Goal: Task Accomplishment & Management: Complete application form

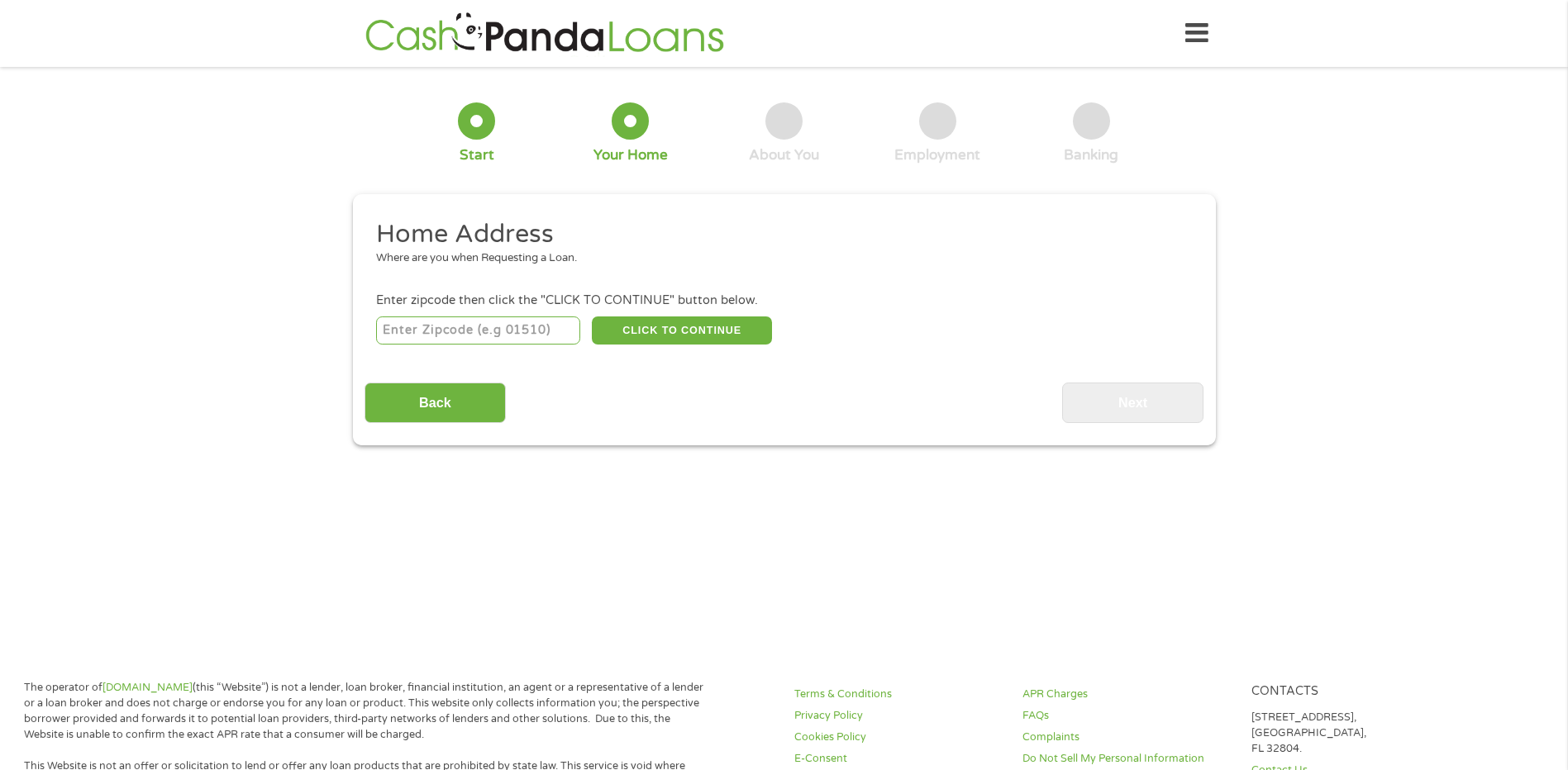
click at [490, 328] on input "number" at bounding box center [478, 330] width 204 height 28
type input "93955"
select select "California"
click at [677, 333] on button "CLICK TO CONTINUE" at bounding box center [682, 330] width 180 height 28
type input "93955"
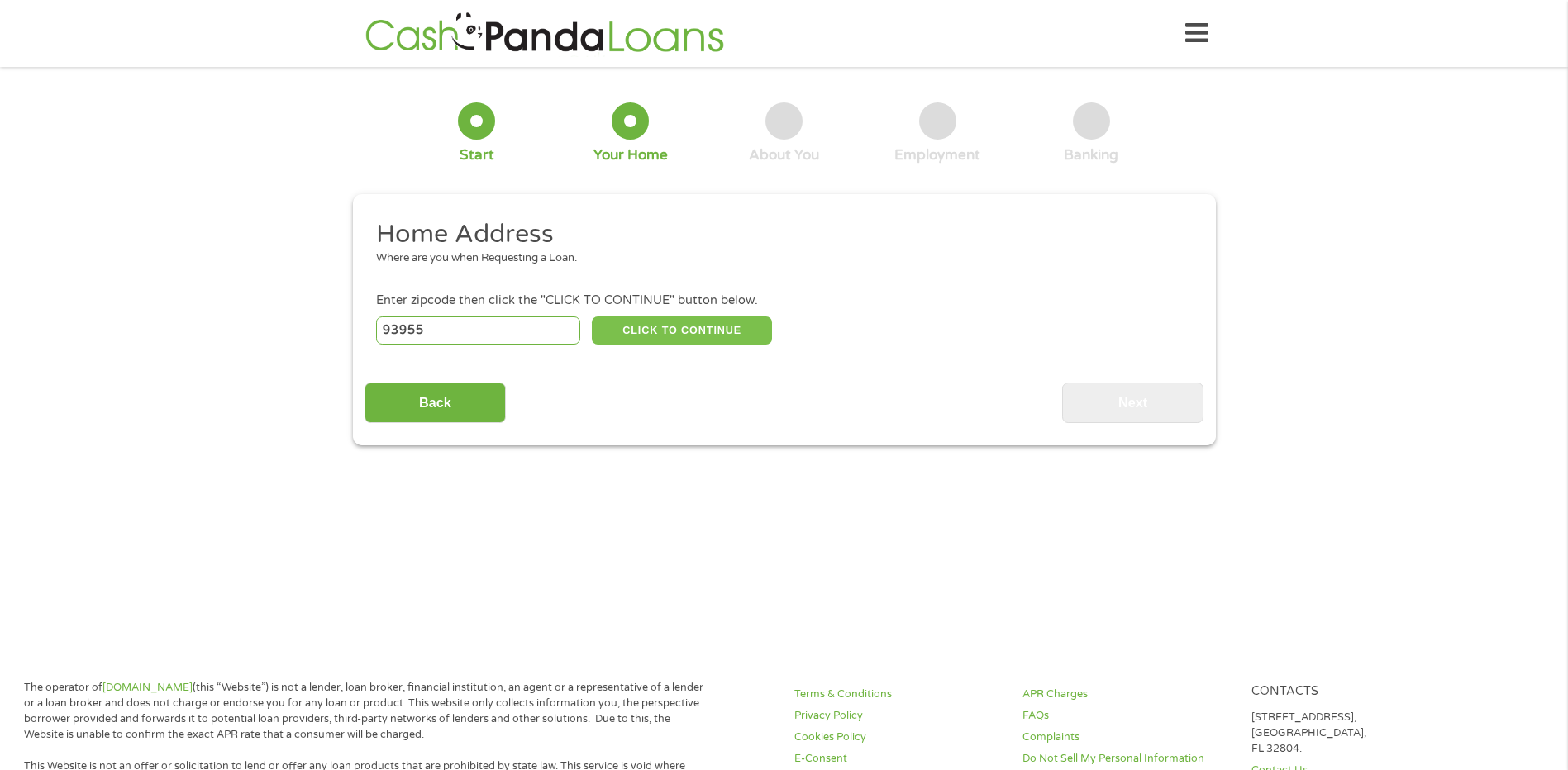
type input "Seaside"
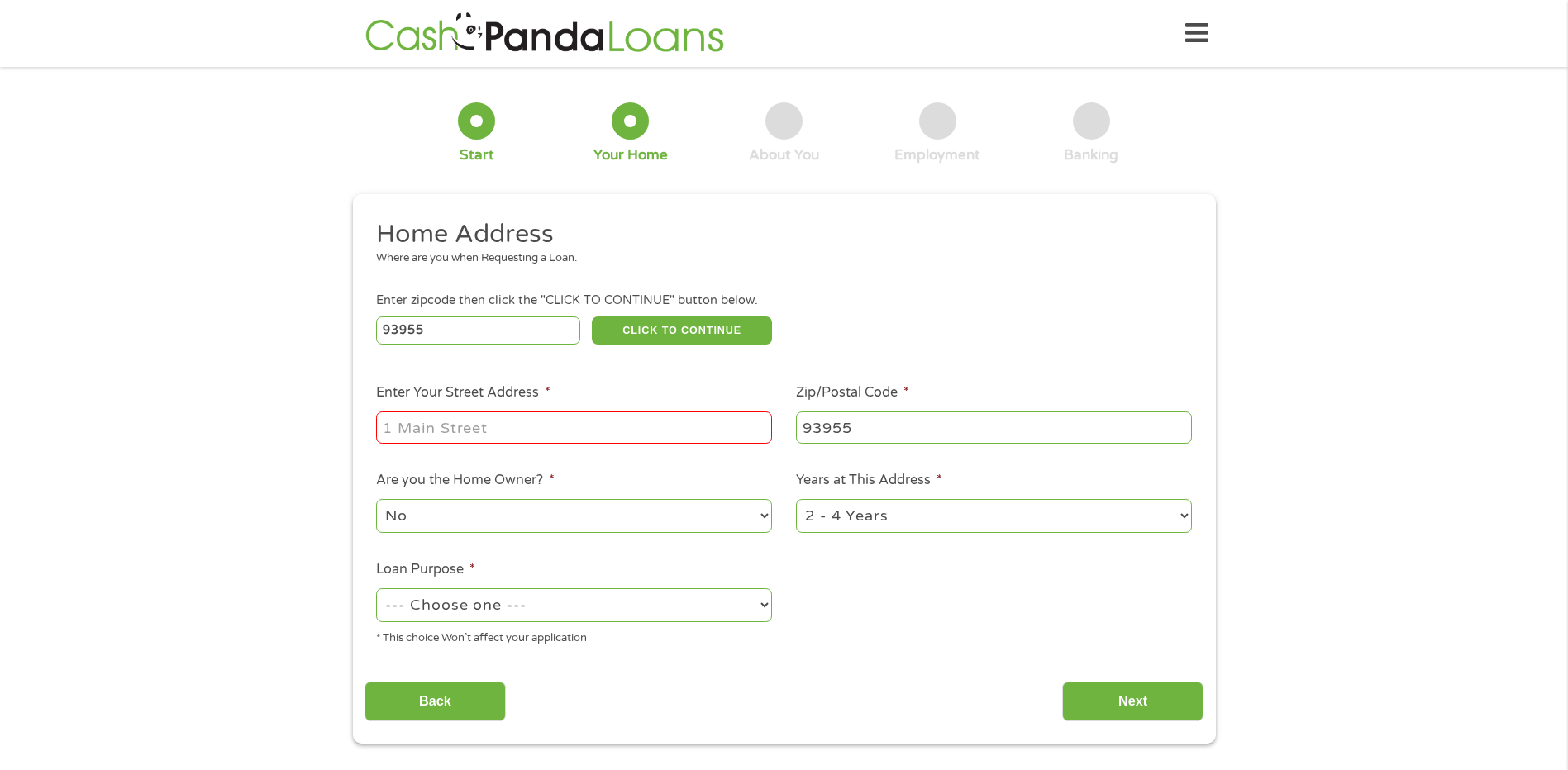
click at [451, 419] on input "Enter Your Street Address *" at bounding box center [574, 427] width 396 height 31
type input "400 radden rd."
click at [763, 519] on select "No Yes" at bounding box center [574, 516] width 396 height 34
click at [731, 520] on select "No Yes" at bounding box center [574, 516] width 396 height 34
click at [1182, 512] on select "1 Year or less 1 - 2 Years 2 - 4 Years Over 4 Years" at bounding box center [993, 516] width 396 height 34
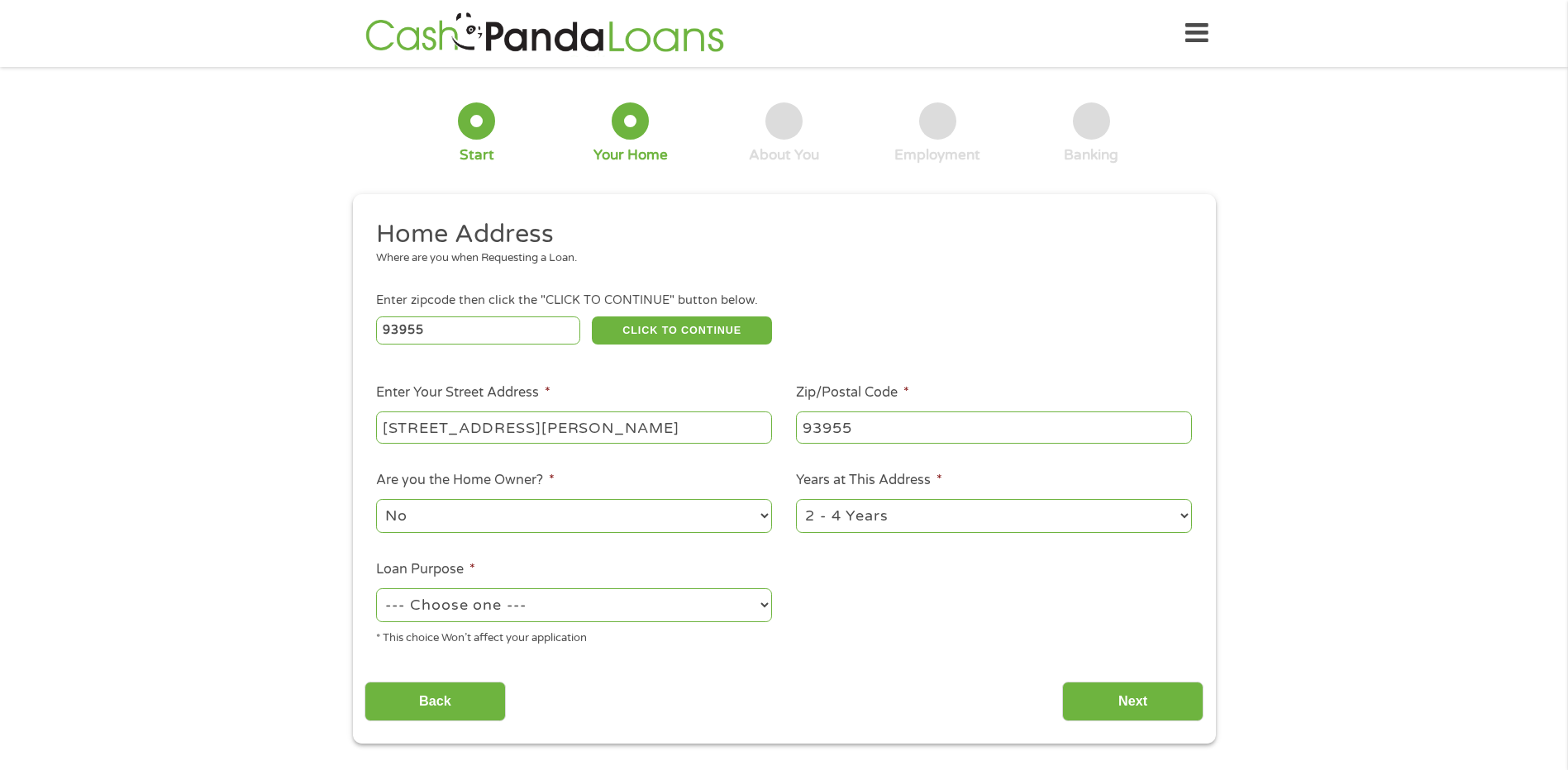
select select "60months"
click at [796, 499] on select "1 Year or less 1 - 2 Years 2 - 4 Years Over 4 Years" at bounding box center [993, 516] width 396 height 34
click at [761, 604] on select "--- Choose one --- Pay Bills Debt Consolidation Home Improvement Major Purchase…" at bounding box center [574, 605] width 396 height 34
click at [757, 660] on div "Home Address Where are you when Requesting a Loan. Enter zipcode then click the…" at bounding box center [784, 470] width 839 height 504
click at [762, 606] on select "--- Choose one --- Pay Bills Debt Consolidation Home Improvement Major Purchase…" at bounding box center [574, 605] width 396 height 34
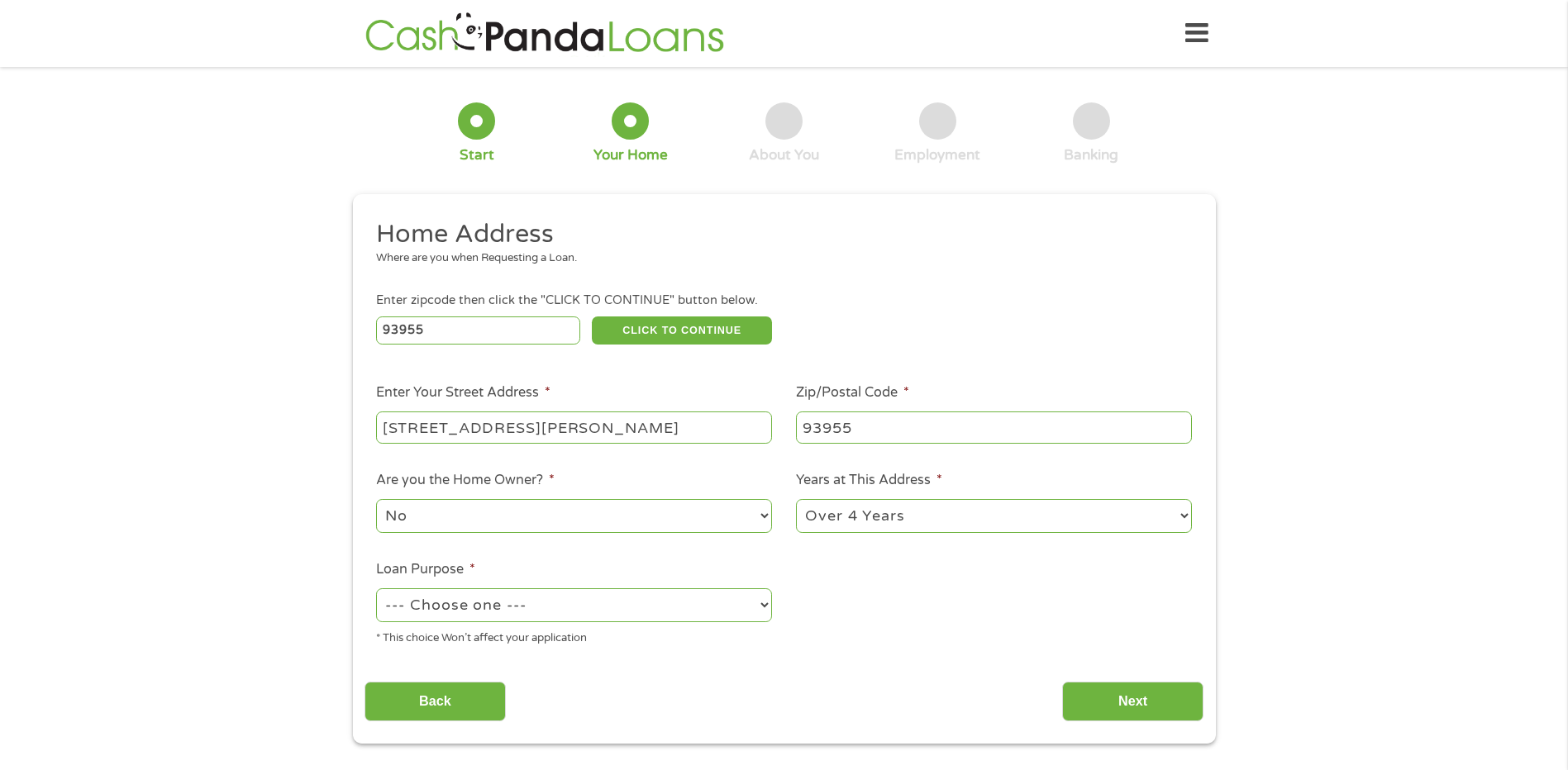
select select "paybills"
click at [376, 588] on select "--- Choose one --- Pay Bills Debt Consolidation Home Improvement Major Purchase…" at bounding box center [574, 605] width 396 height 34
click at [1170, 707] on input "Next" at bounding box center [1133, 702] width 141 height 40
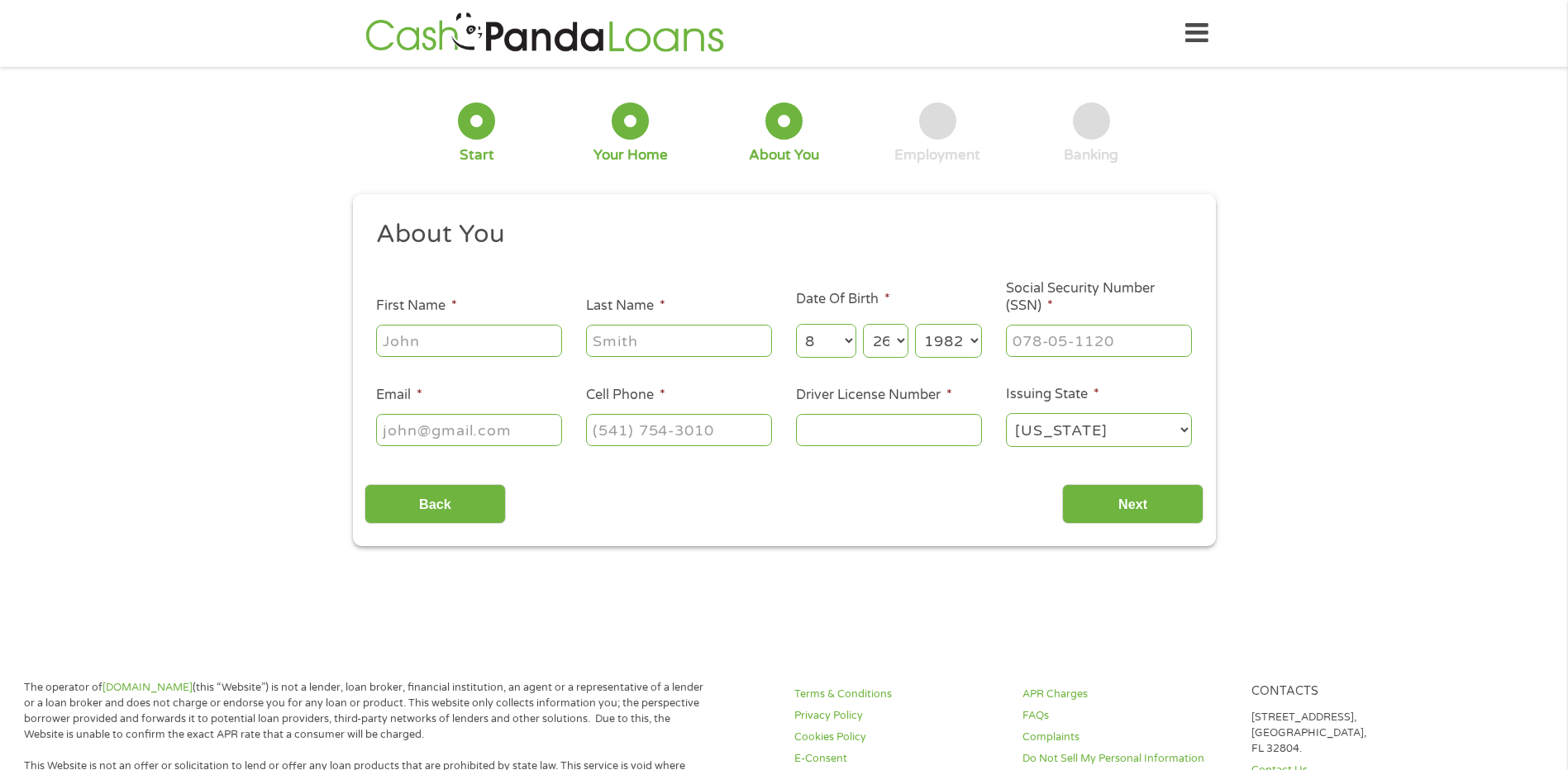
click at [1204, 31] on icon at bounding box center [1196, 33] width 23 height 40
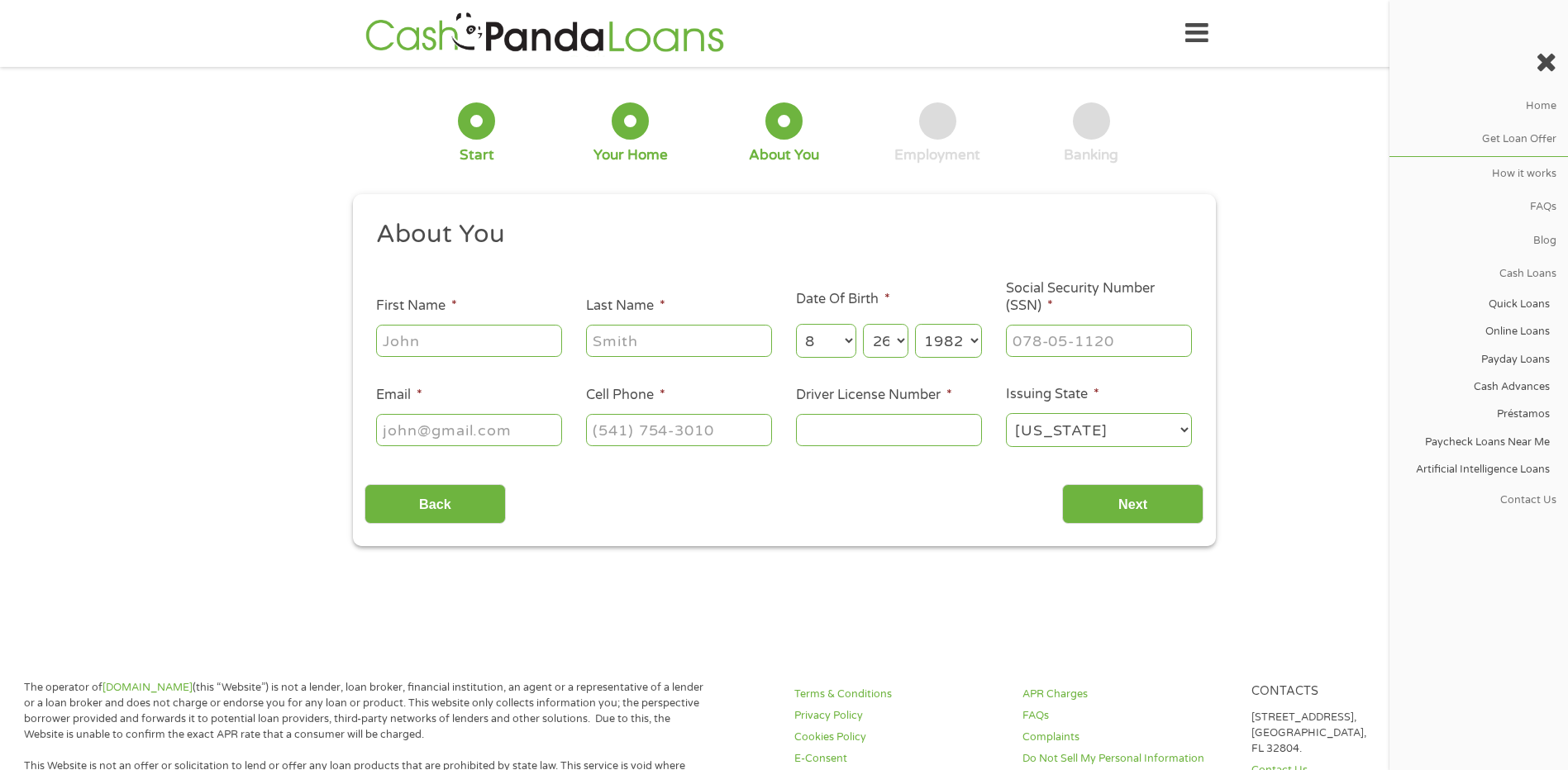
click at [401, 352] on input "First Name *" at bounding box center [469, 340] width 186 height 31
type input "Araceli"
type input "Javier Diaz"
type input "araceli.javierdiaz@chomp.org"
type input "(831) 402-3599"
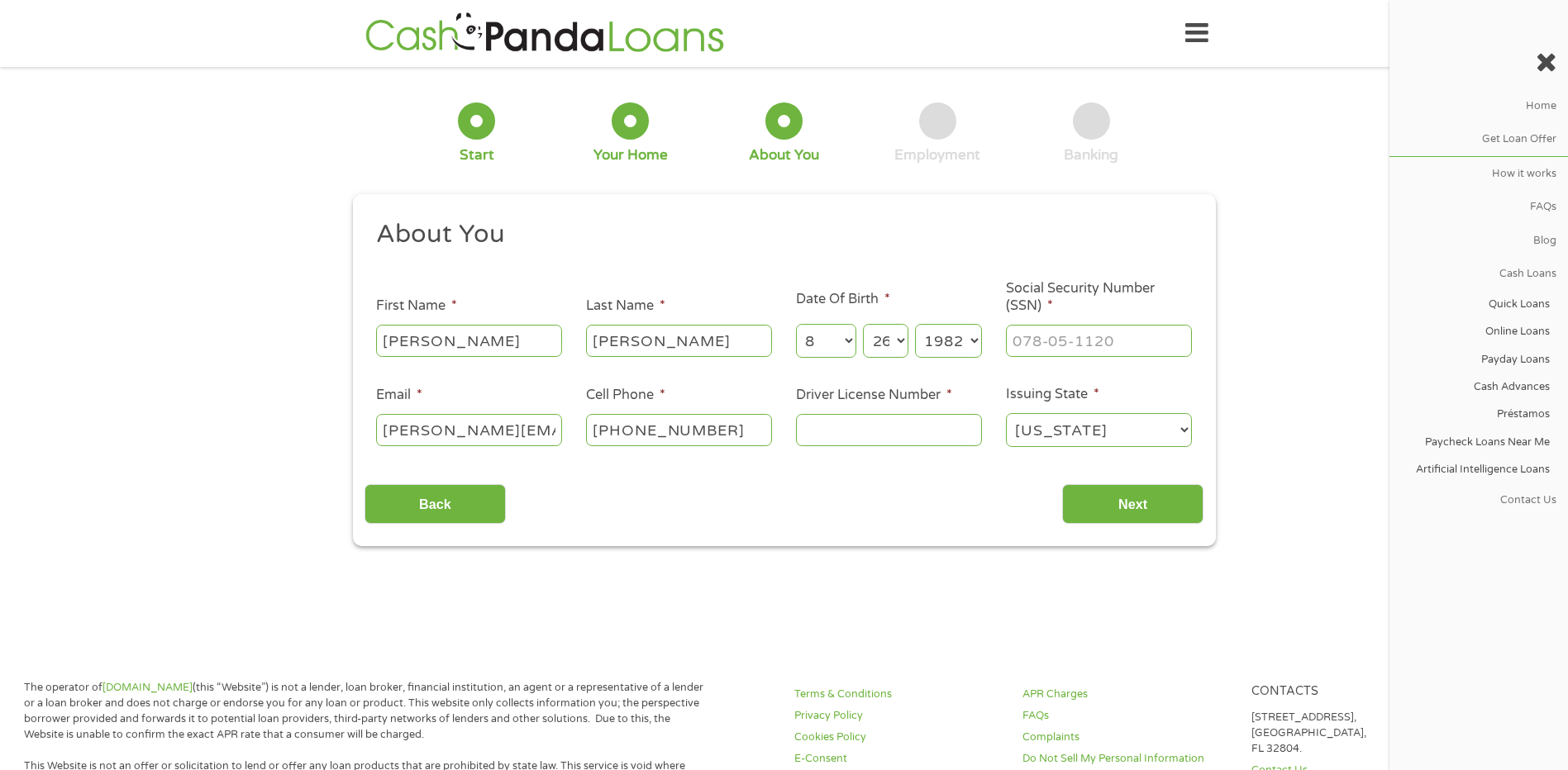
click at [946, 423] on input "Driver License Number *" at bounding box center [889, 430] width 186 height 31
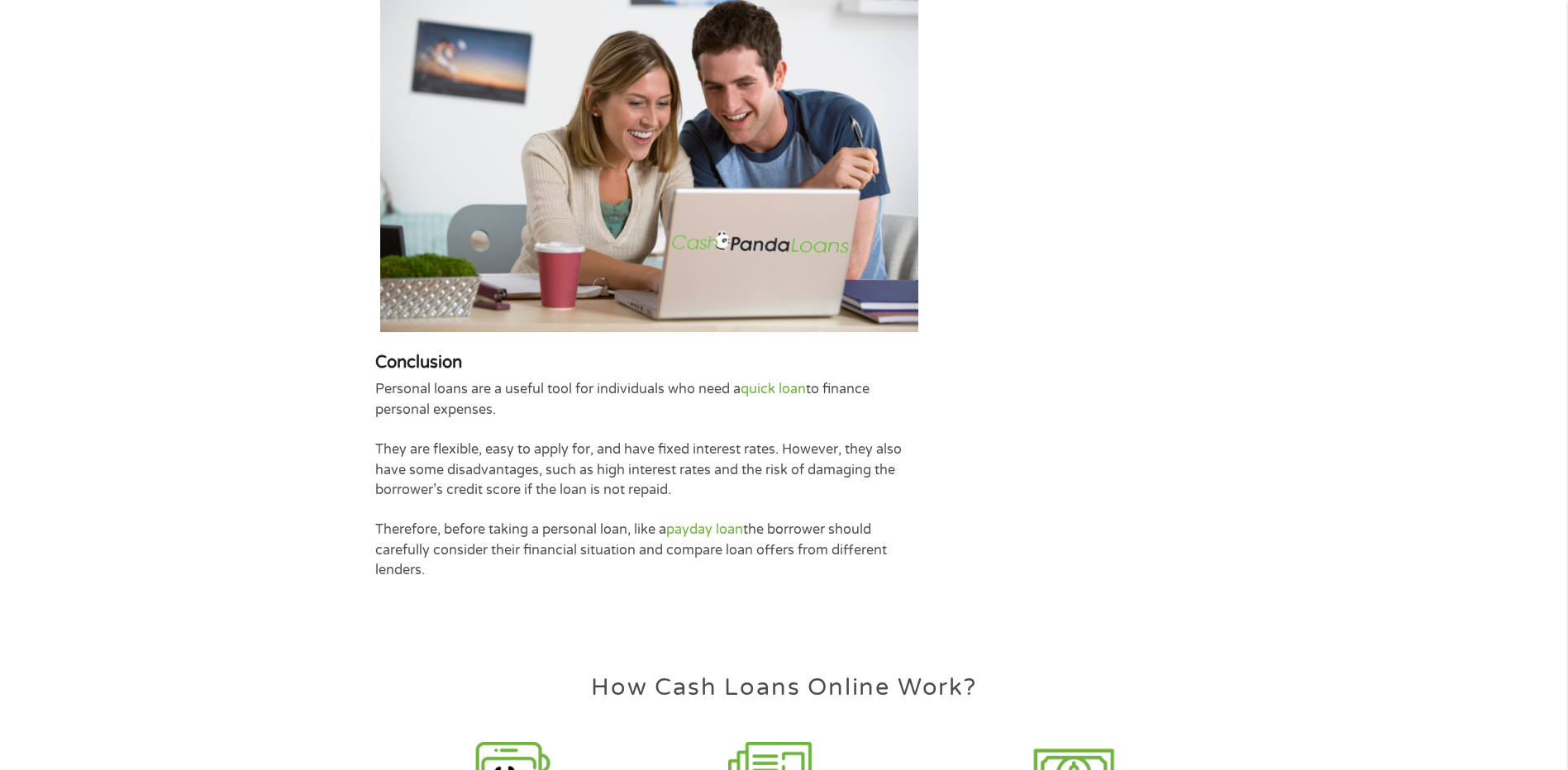
scroll to position [3141, 0]
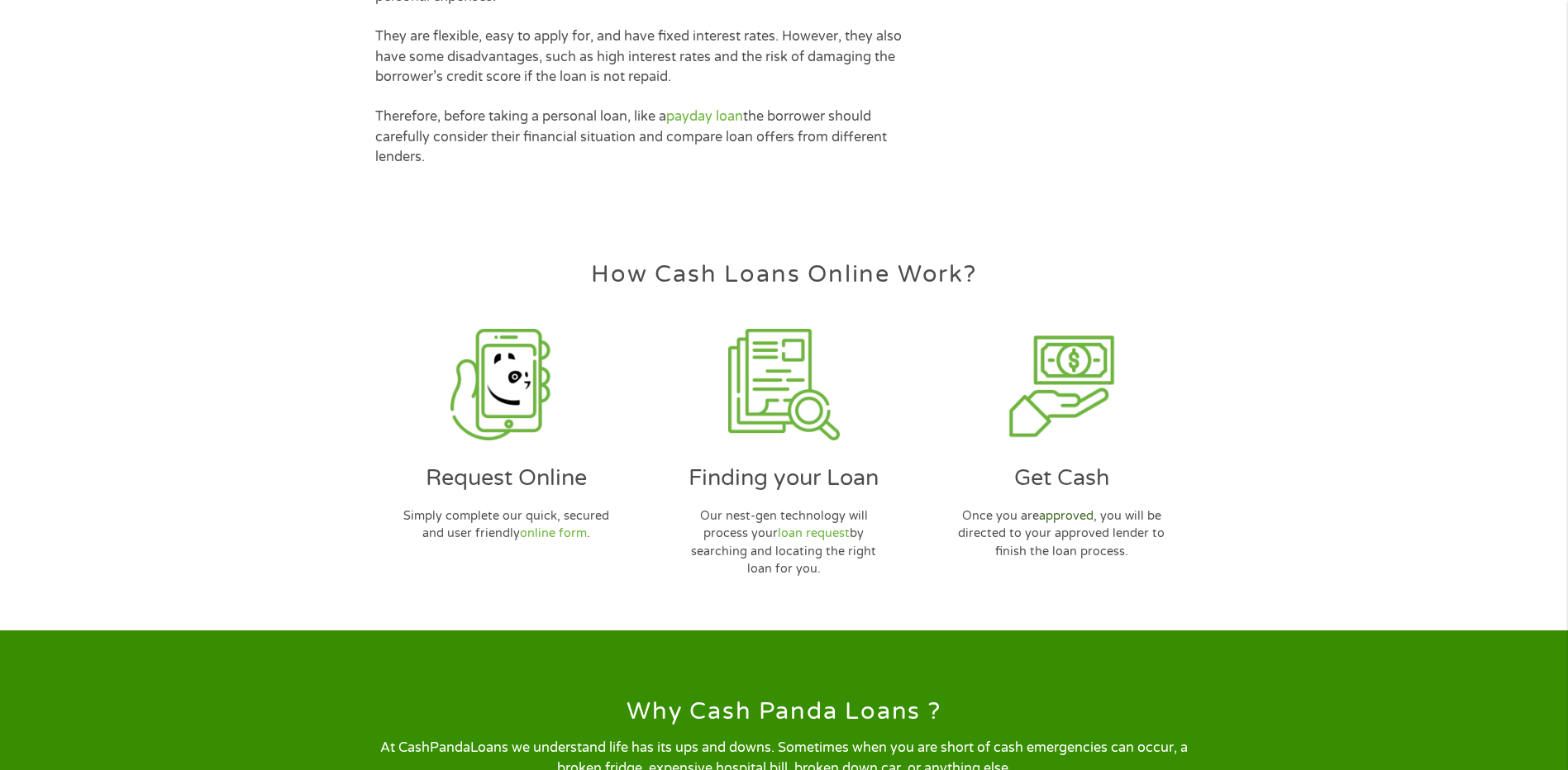
click at [1079, 523] on link "approved" at bounding box center [1066, 516] width 54 height 14
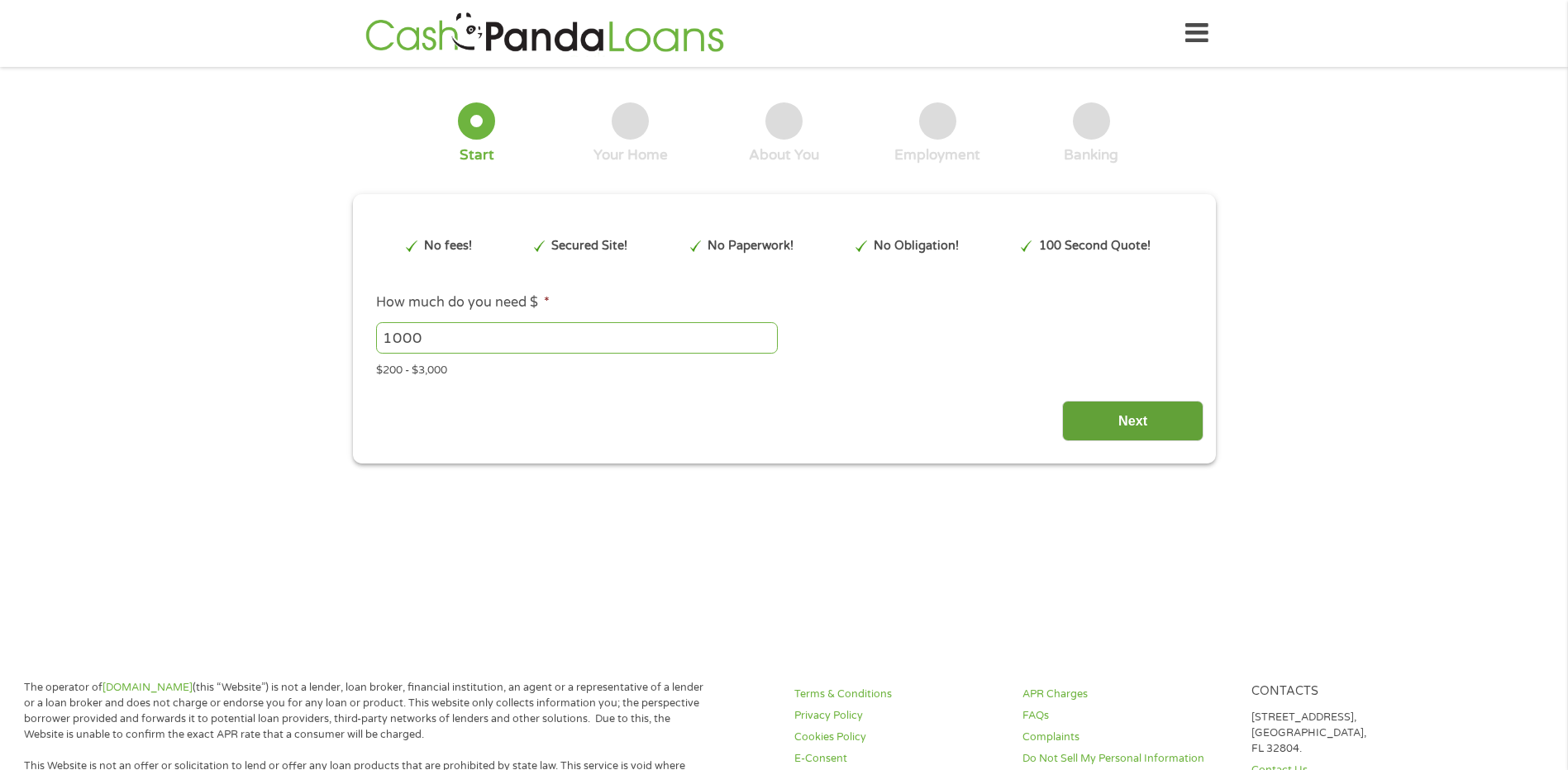
click at [1132, 422] on input "Next" at bounding box center [1133, 421] width 141 height 40
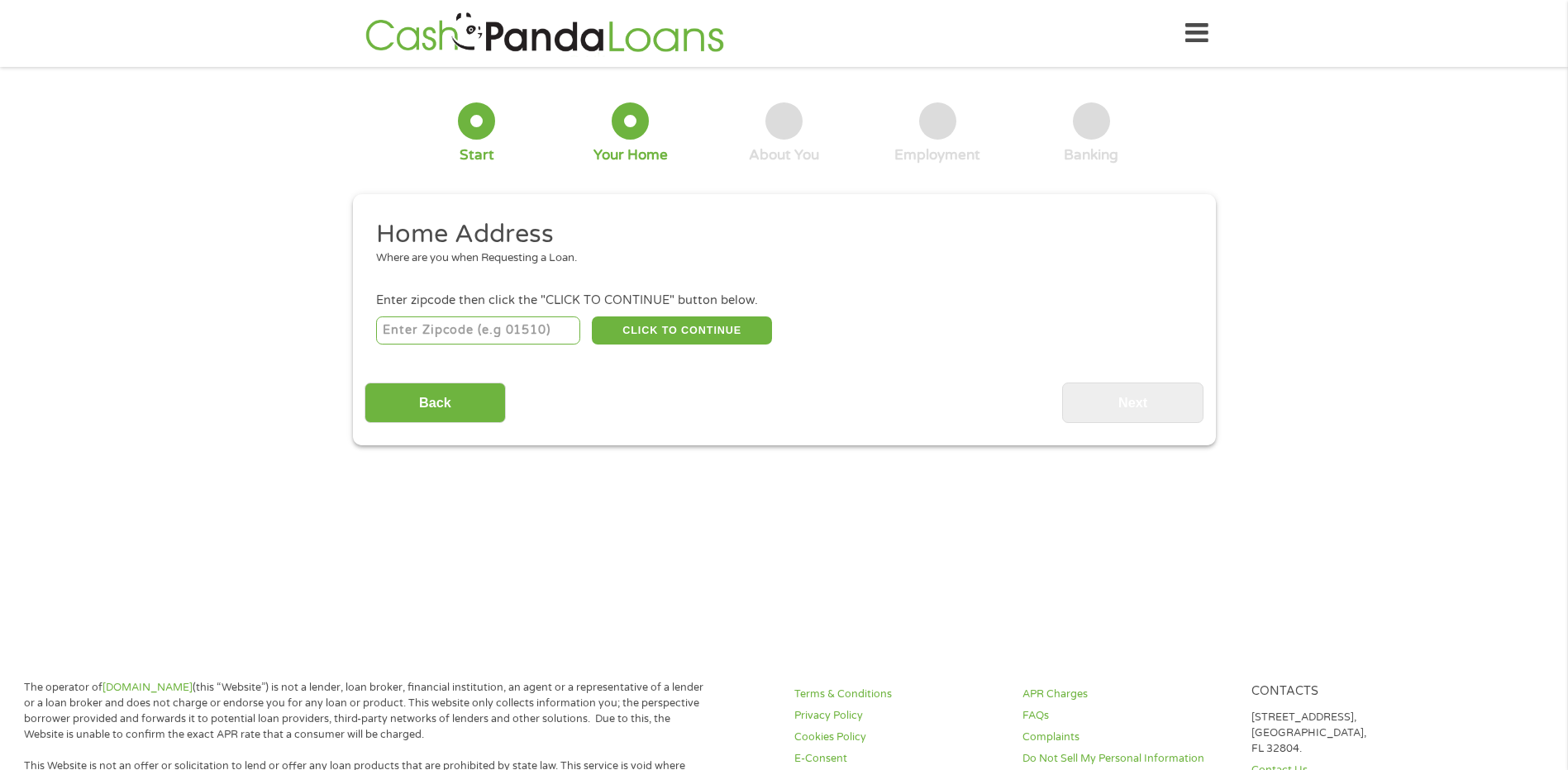
click at [469, 127] on div at bounding box center [476, 121] width 38 height 38
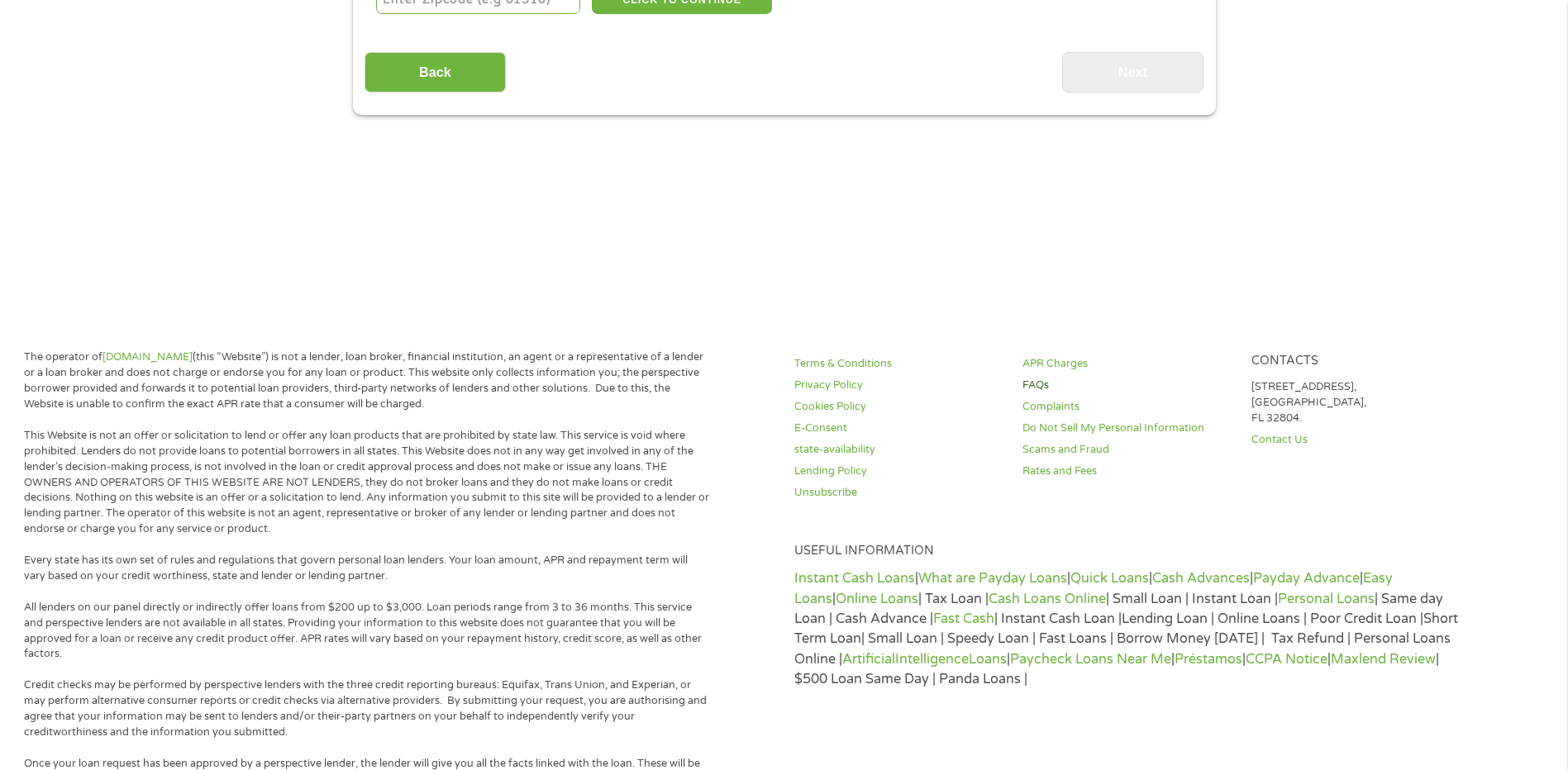
click at [1043, 386] on link "FAQs" at bounding box center [1126, 385] width 208 height 16
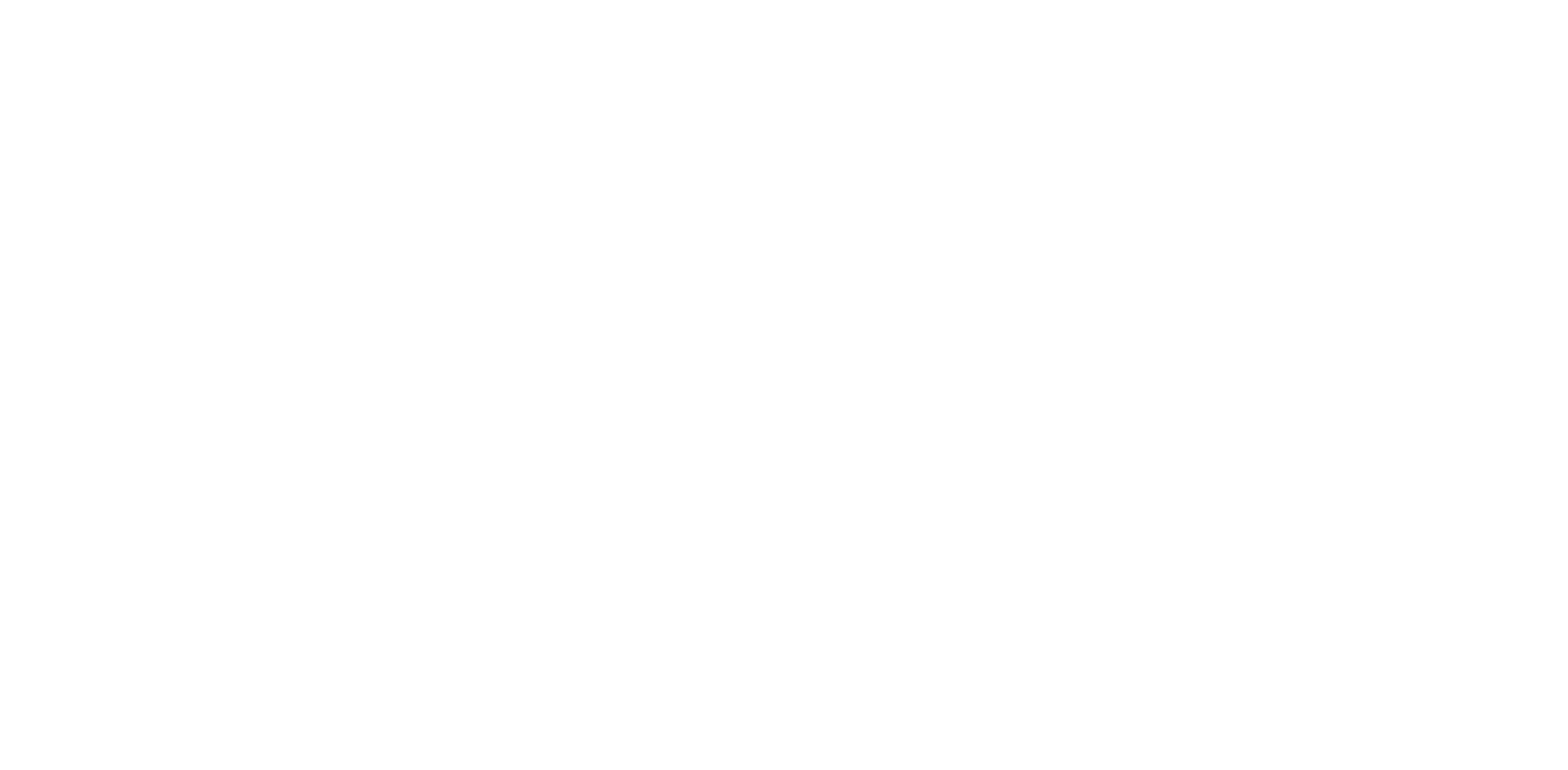
click at [0, 0] on html at bounding box center [0, 0] width 0 height 0
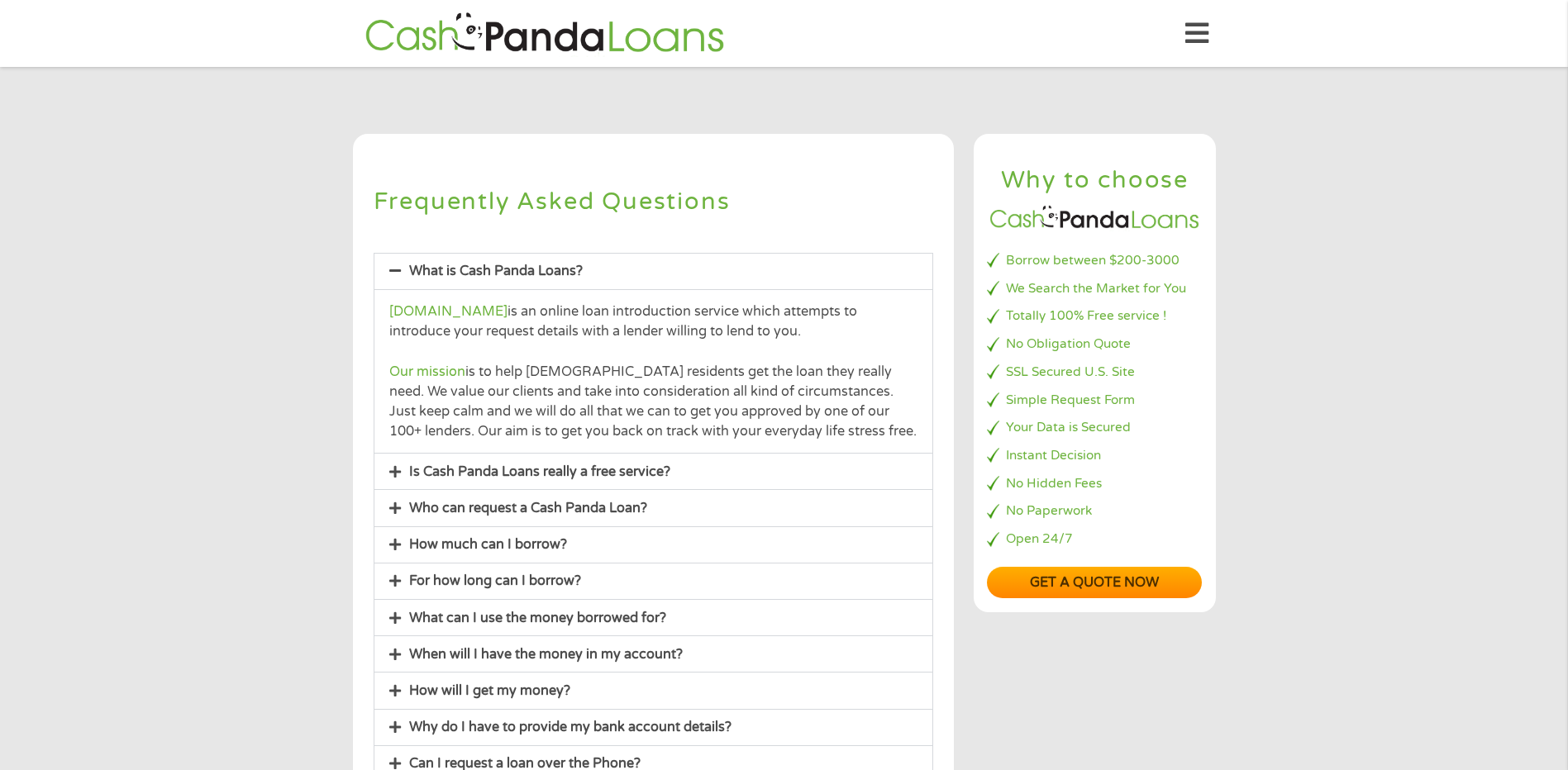
scroll to position [330, 0]
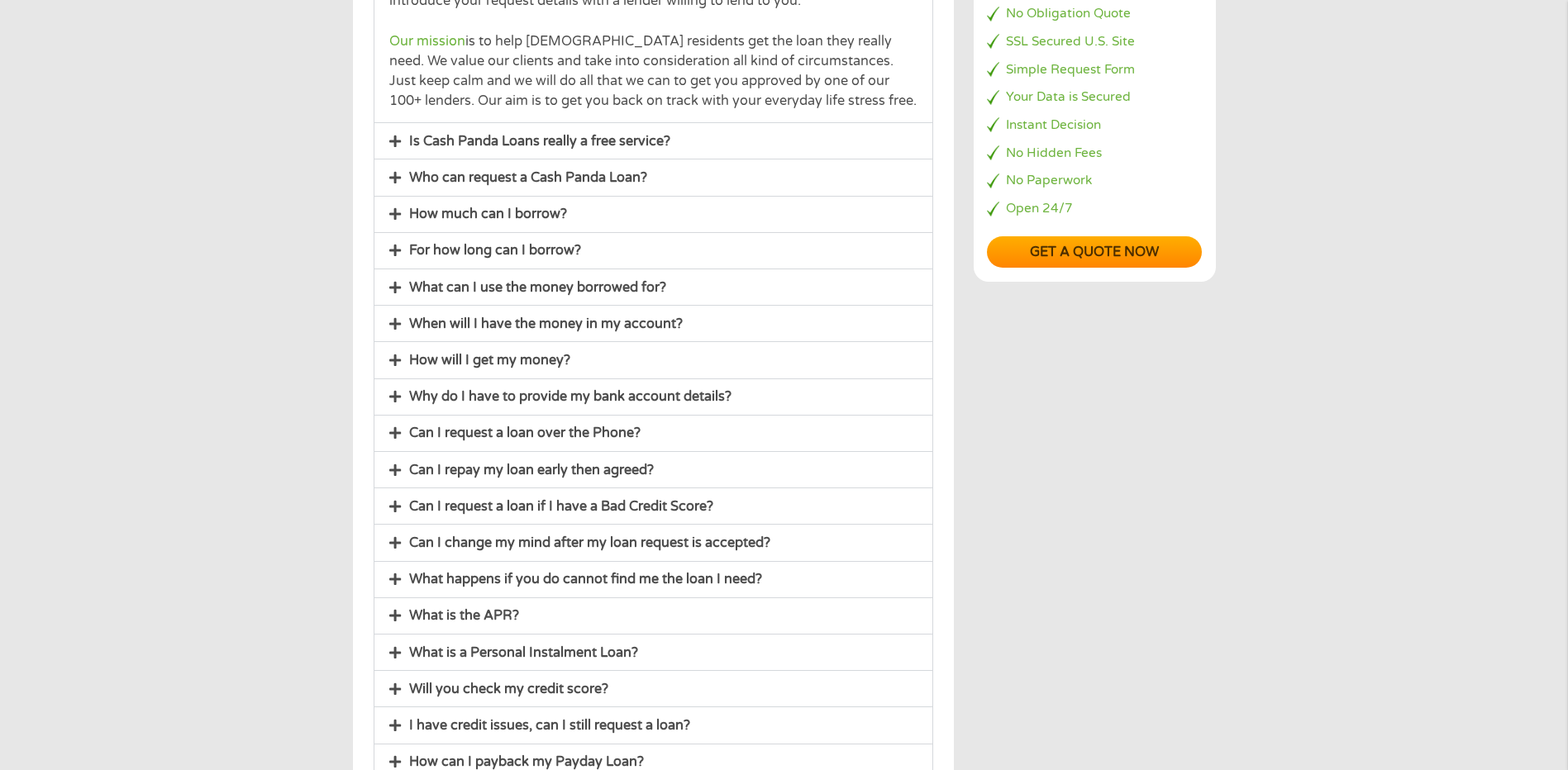
click at [574, 470] on link "Can I repay my loan early then agreed?" at bounding box center [532, 470] width 245 height 17
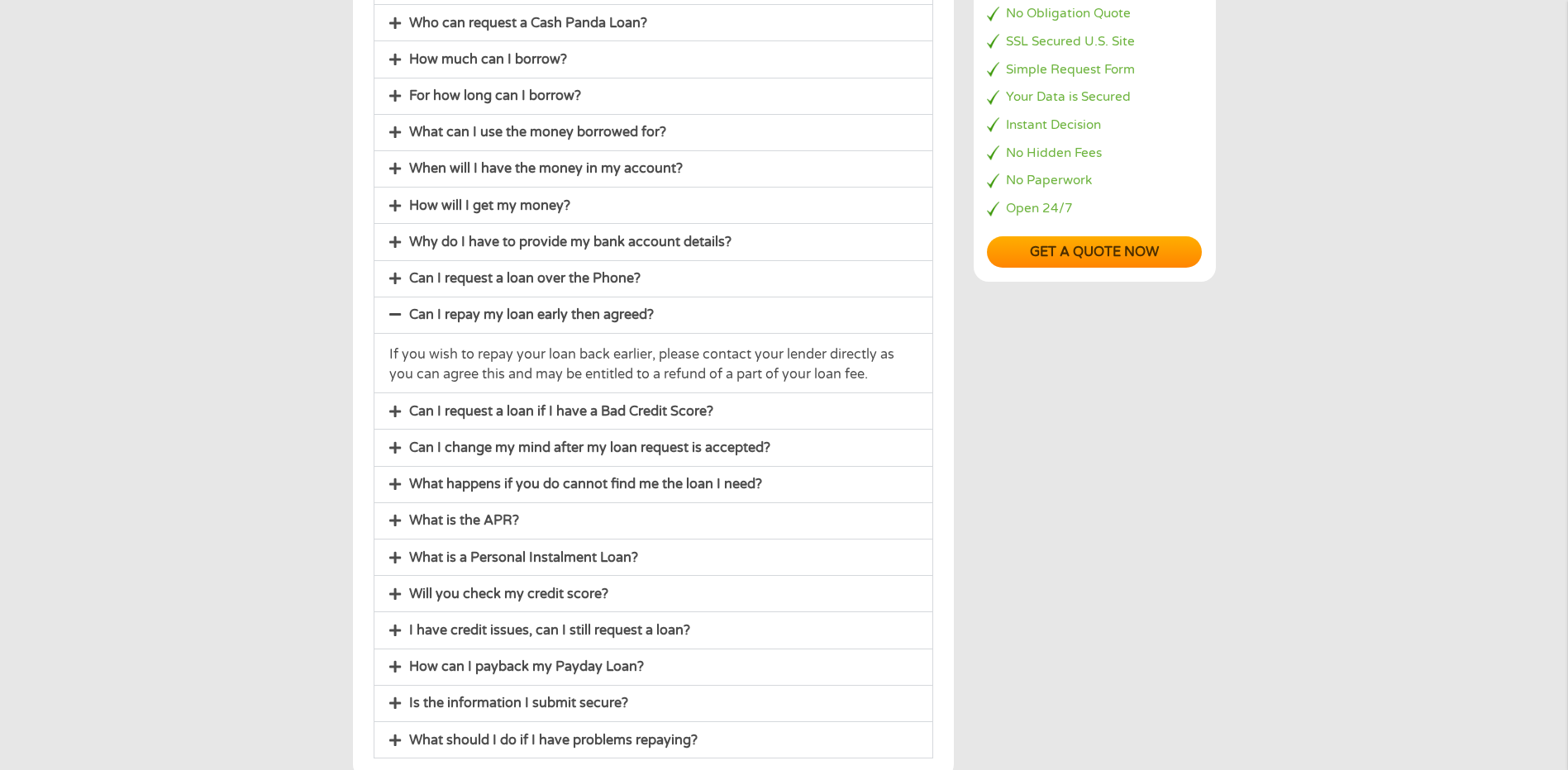
scroll to position [296, 0]
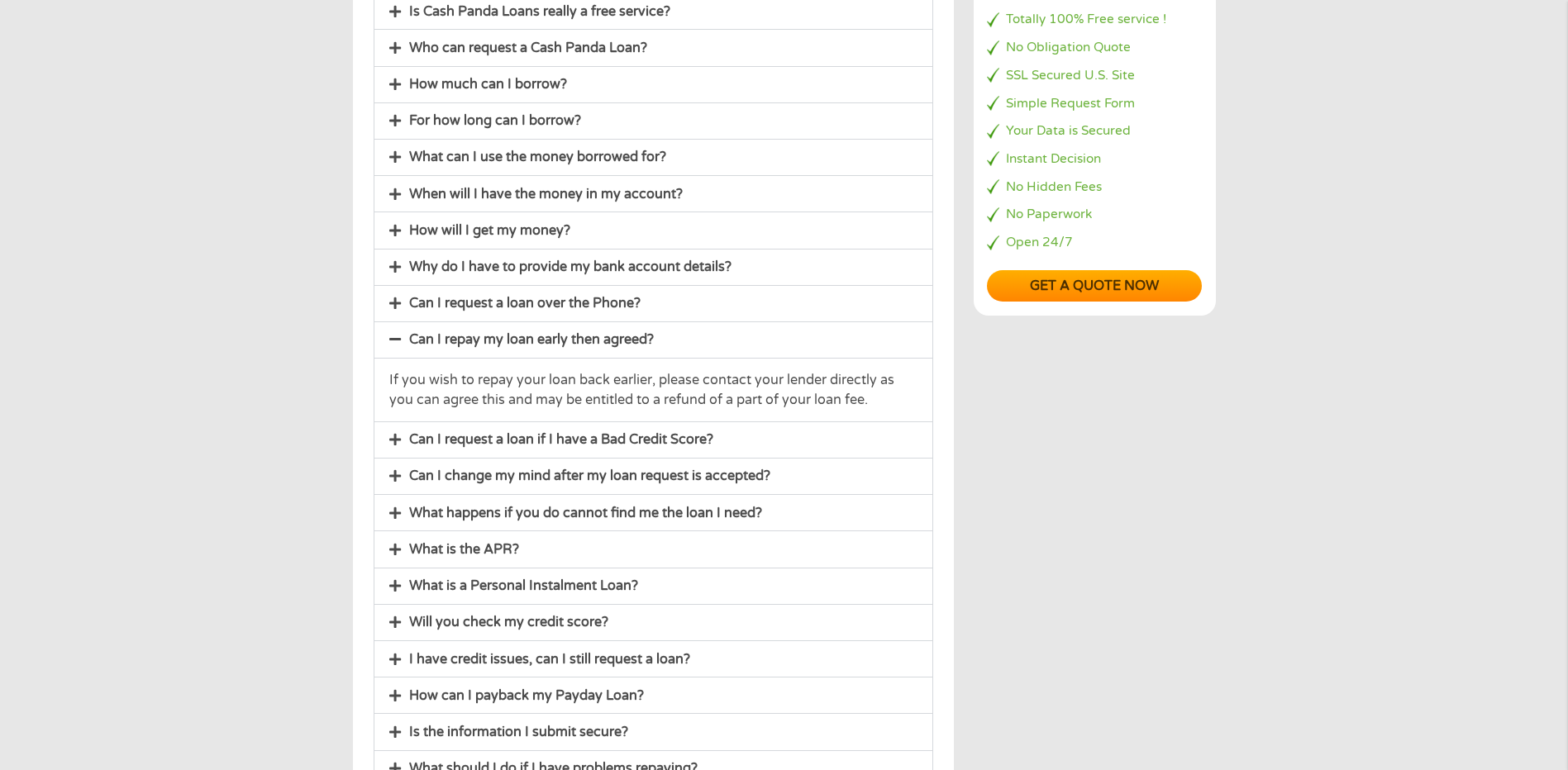
click at [649, 474] on link "Can I change my mind after my loan request is accepted?" at bounding box center [590, 476] width 362 height 17
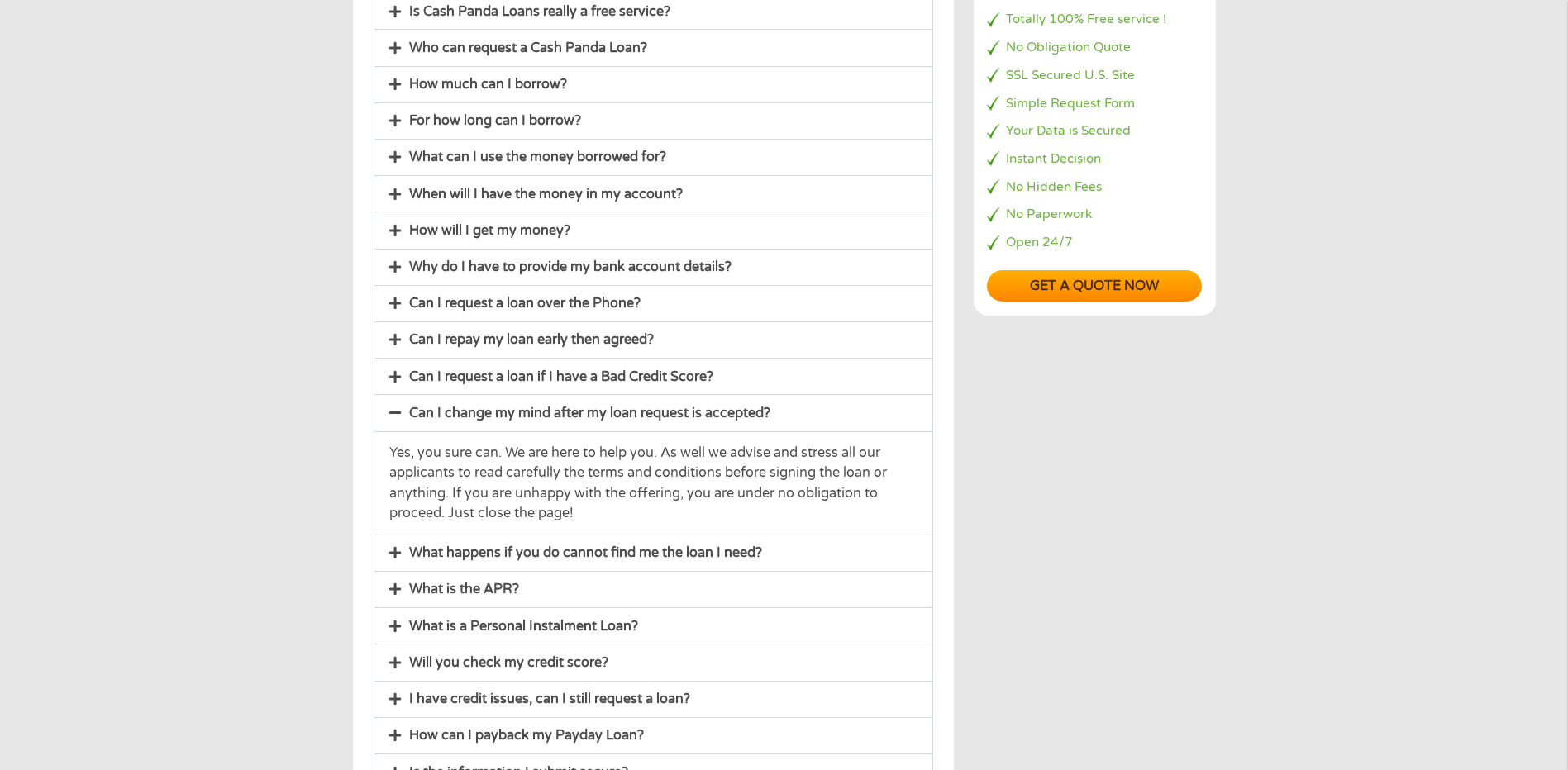
scroll to position [379, 0]
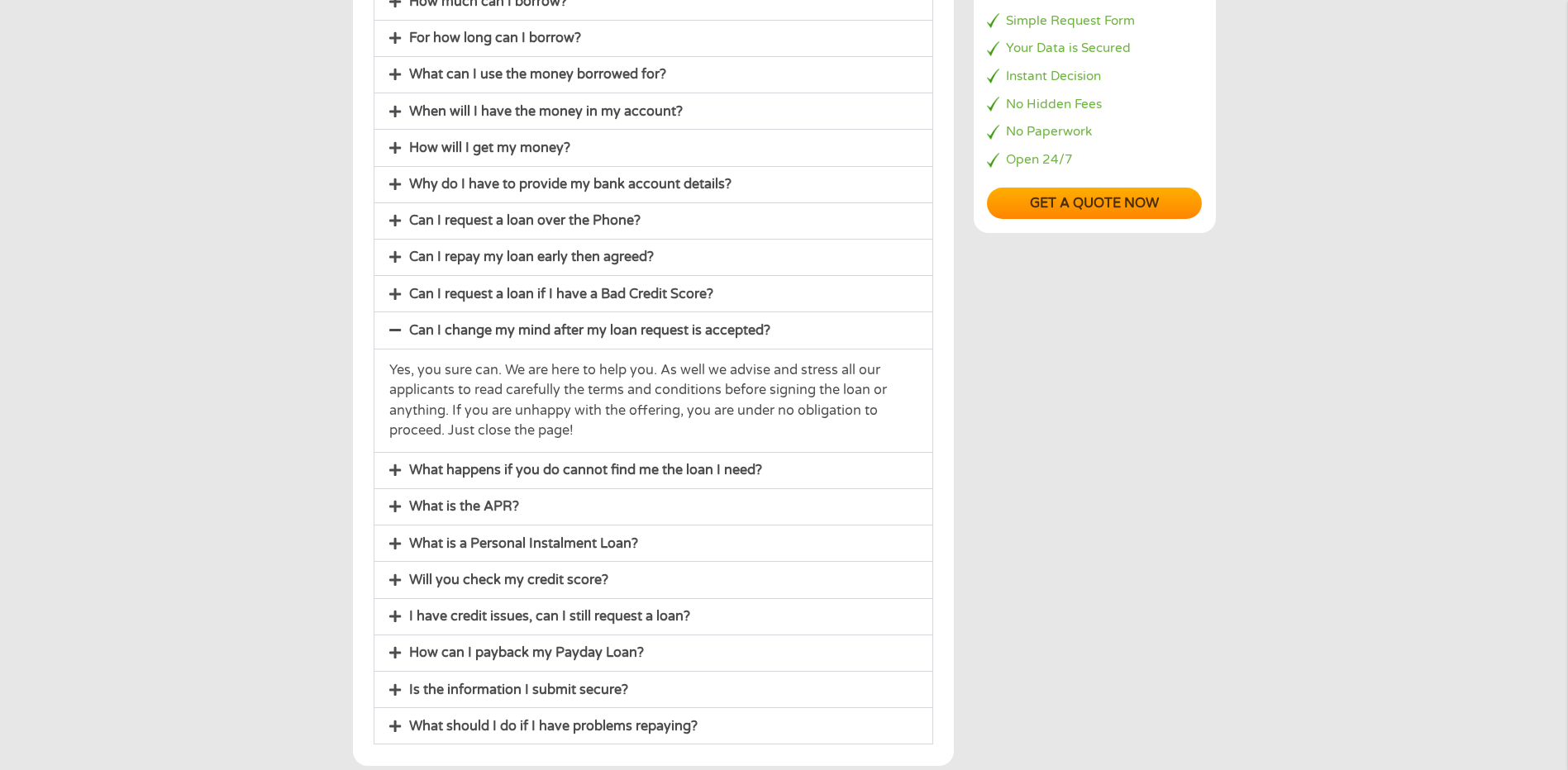
click at [571, 577] on link "Will you check my credit score?" at bounding box center [509, 580] width 199 height 17
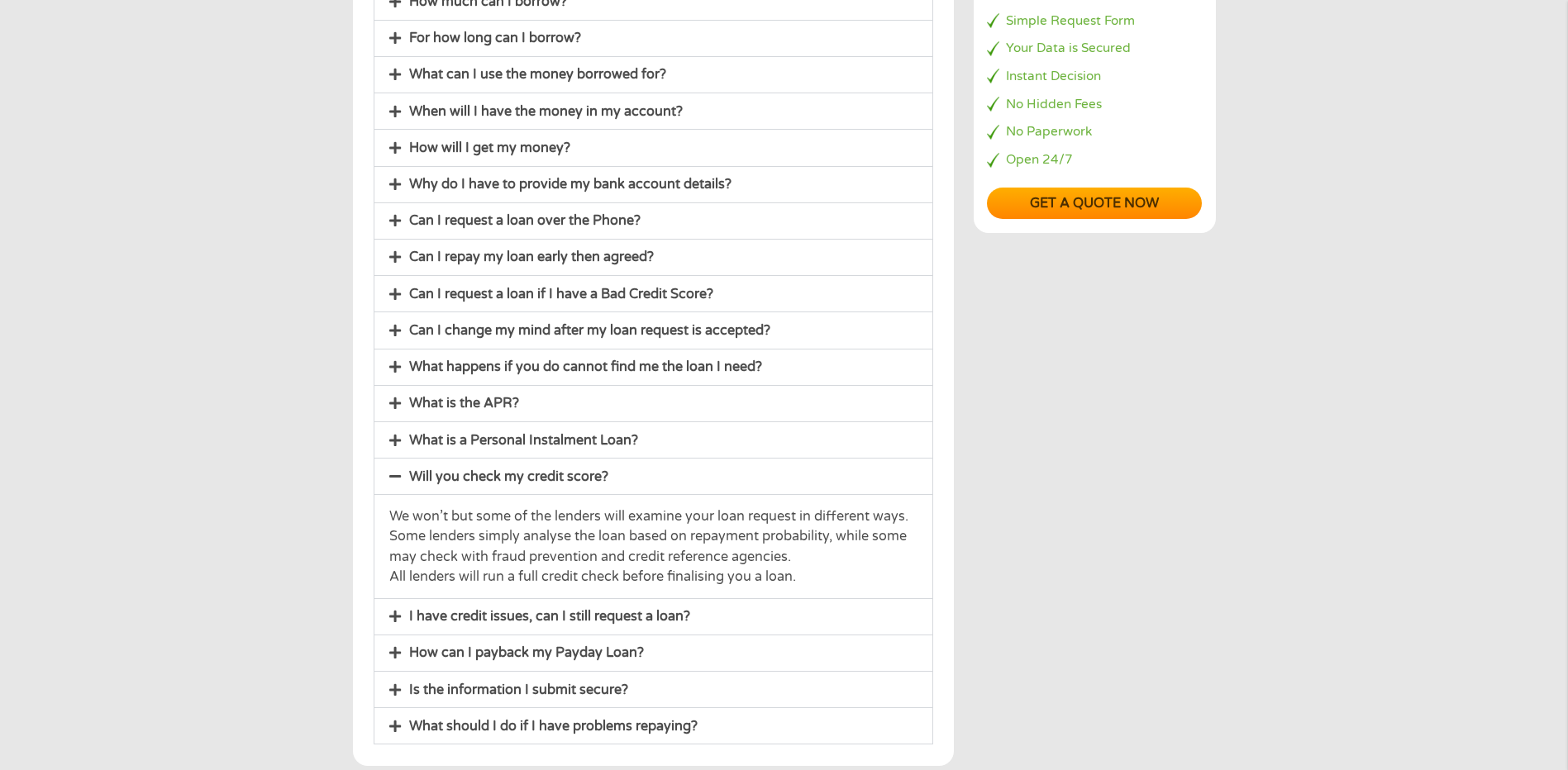
click at [546, 653] on link "How can I payback my Payday Loan?" at bounding box center [527, 653] width 235 height 17
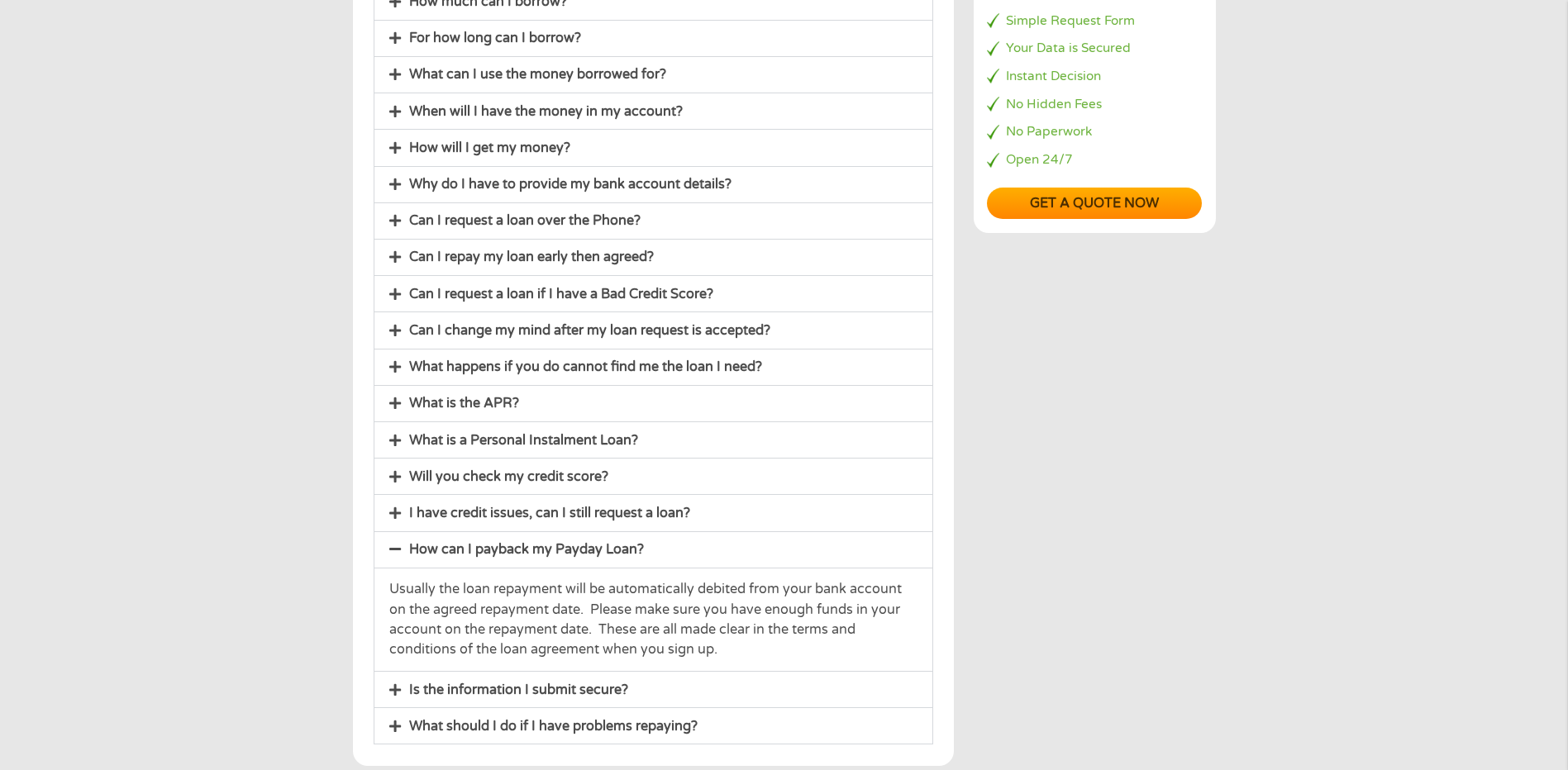
click at [525, 686] on link "Is the information I submit secure?" at bounding box center [519, 690] width 219 height 17
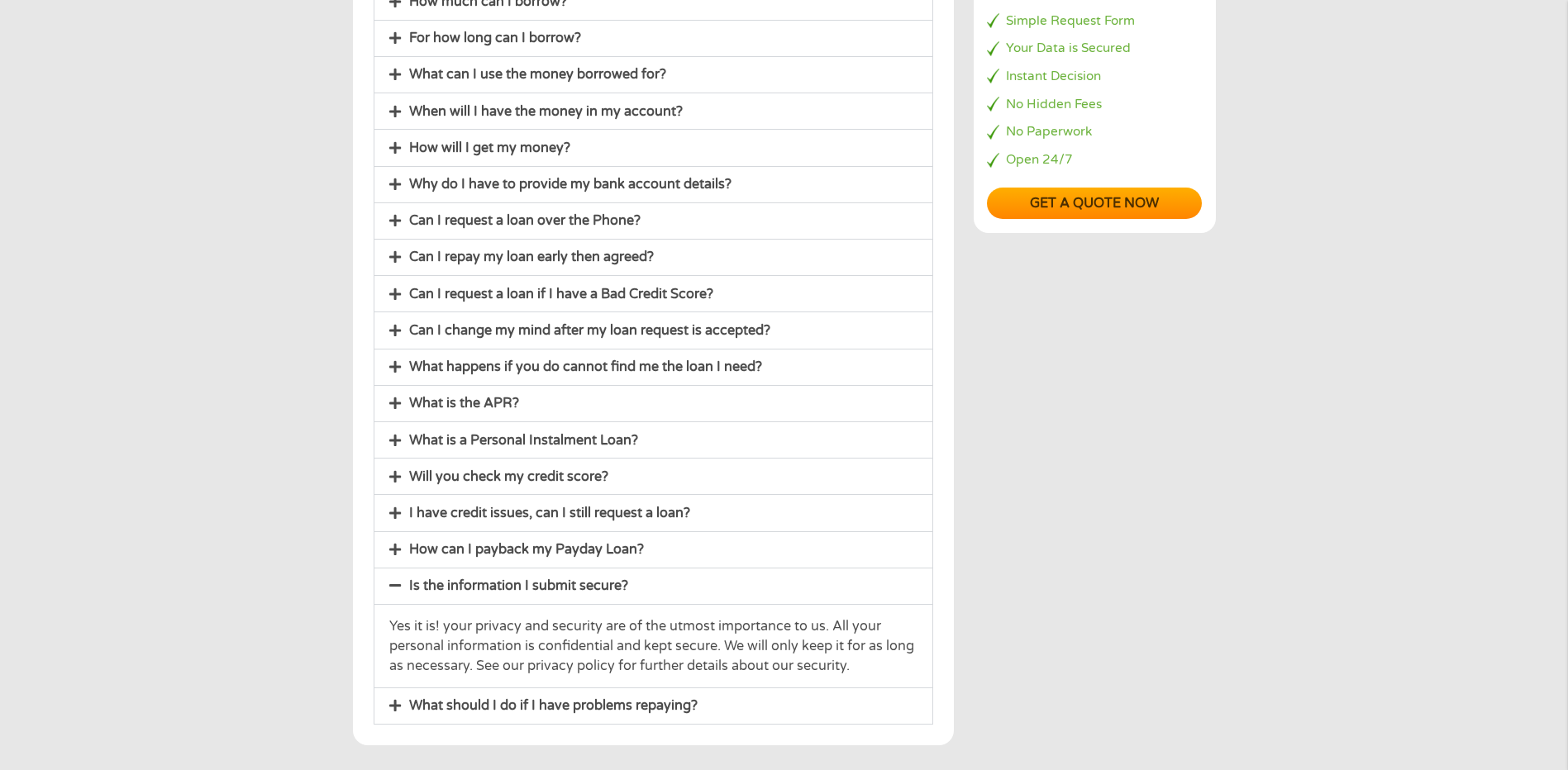
scroll to position [710, 0]
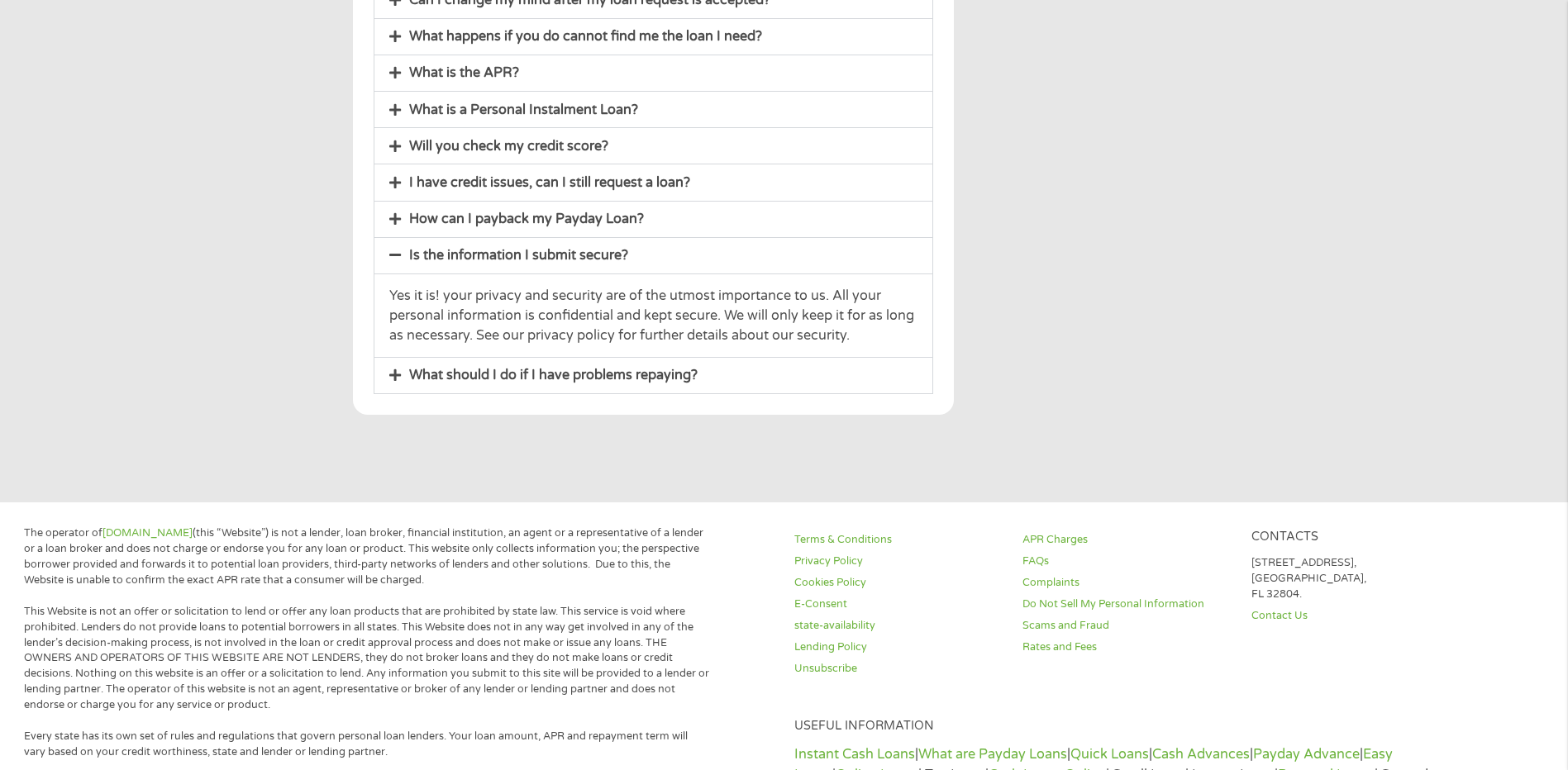
click at [554, 373] on link "What should I do if I have problems repaying?" at bounding box center [554, 375] width 288 height 17
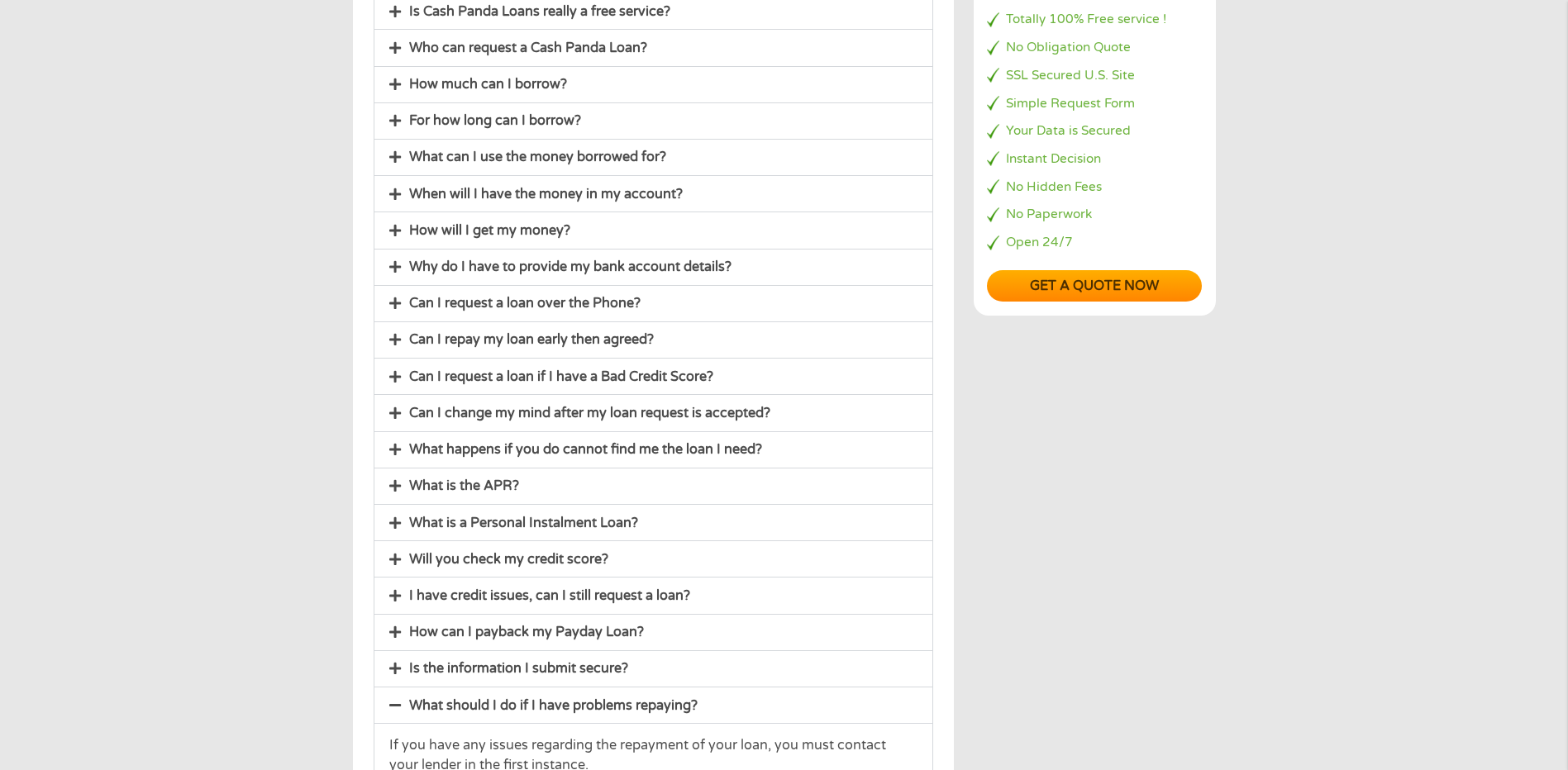
scroll to position [0, 0]
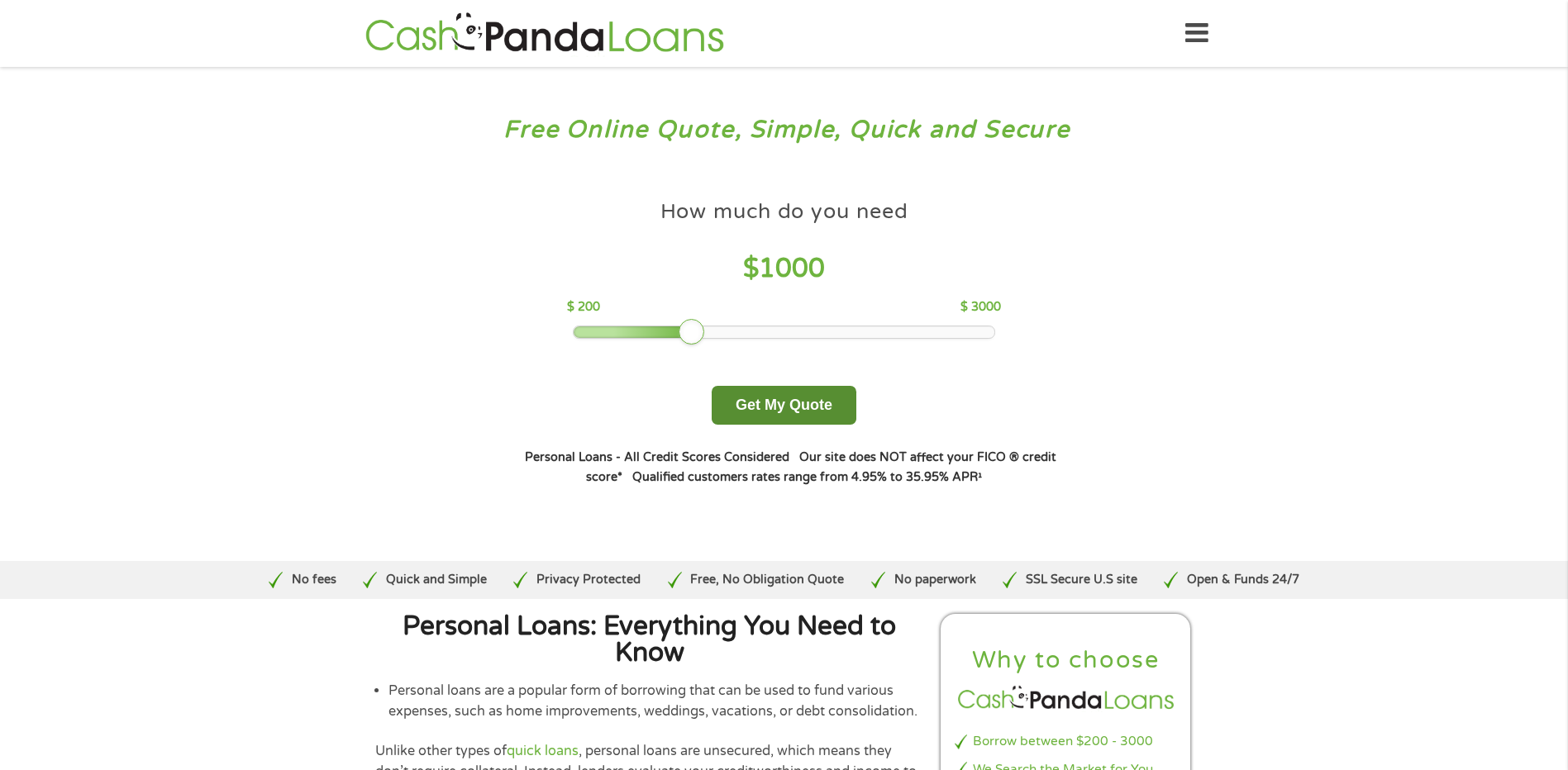
click at [770, 411] on button "Get My Quote" at bounding box center [784, 406] width 145 height 39
